Goal: Task Accomplishment & Management: Manage account settings

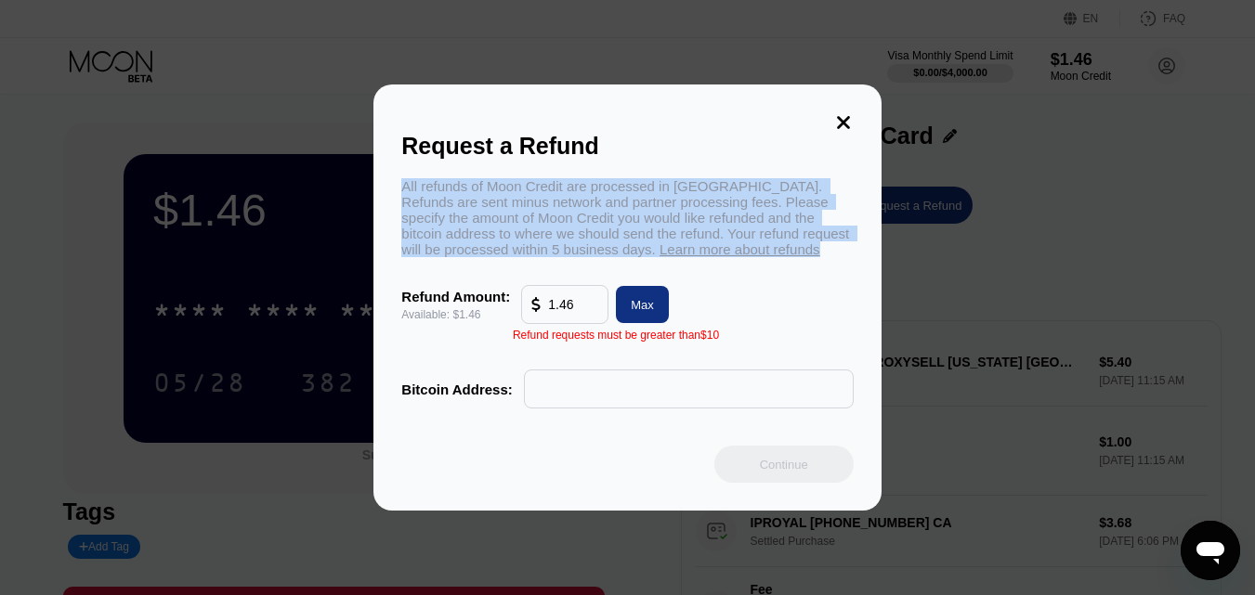
drag, startPoint x: 708, startPoint y: 256, endPoint x: 399, endPoint y: 179, distance: 317.8
click at [399, 179] on div "Request a Refund All refunds of Moon Credit are processed in [GEOGRAPHIC_DATA].…" at bounding box center [626, 298] width 507 height 426
copy div "All refunds of Moon Credit are processed in [GEOGRAPHIC_DATA]. Refunds are sent…"
click at [842, 117] on icon at bounding box center [843, 122] width 20 height 20
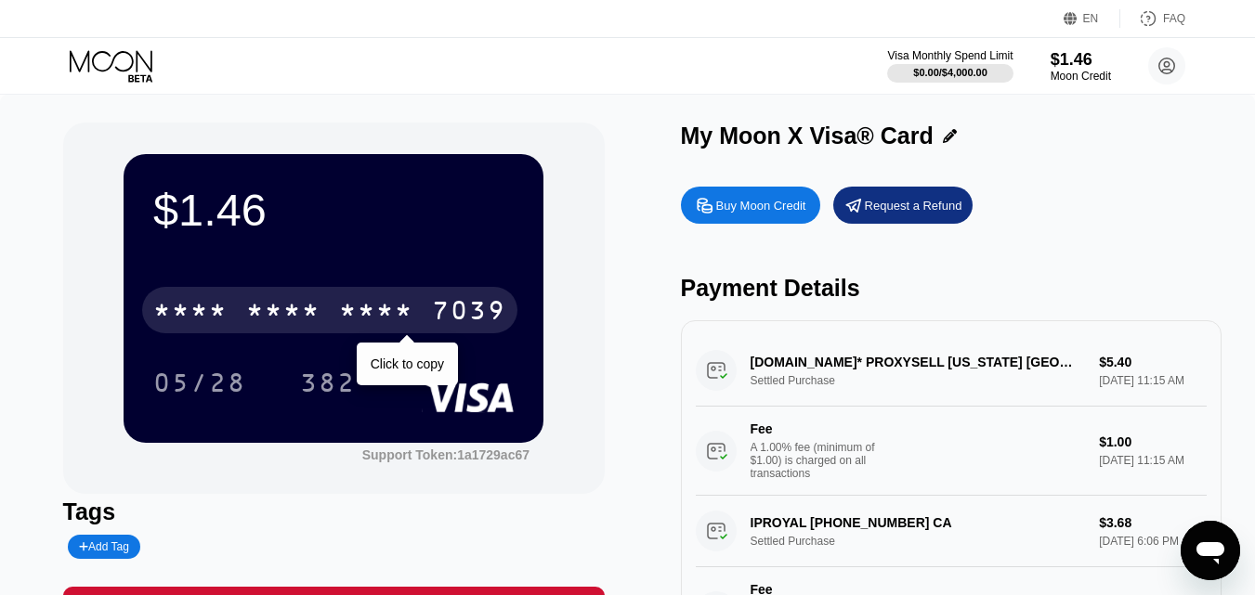
click at [349, 310] on div "* * * *" at bounding box center [376, 313] width 74 height 30
